Goal: Check status

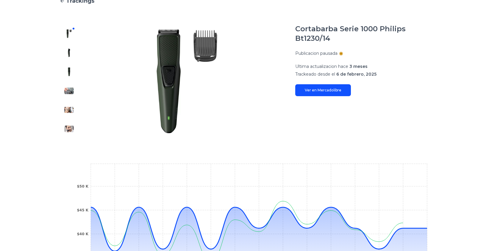
scroll to position [7, 0]
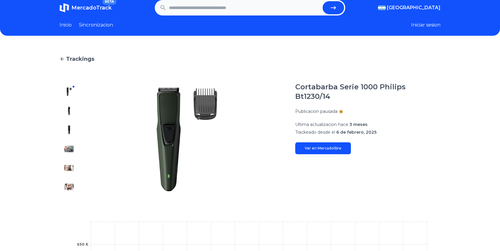
click at [326, 142] on link "Ver en Mercadolibre" at bounding box center [323, 148] width 56 height 12
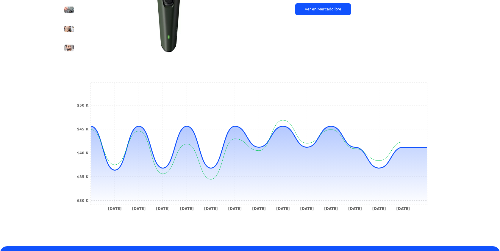
scroll to position [147, 0]
